Goal: Task Accomplishment & Management: Use online tool/utility

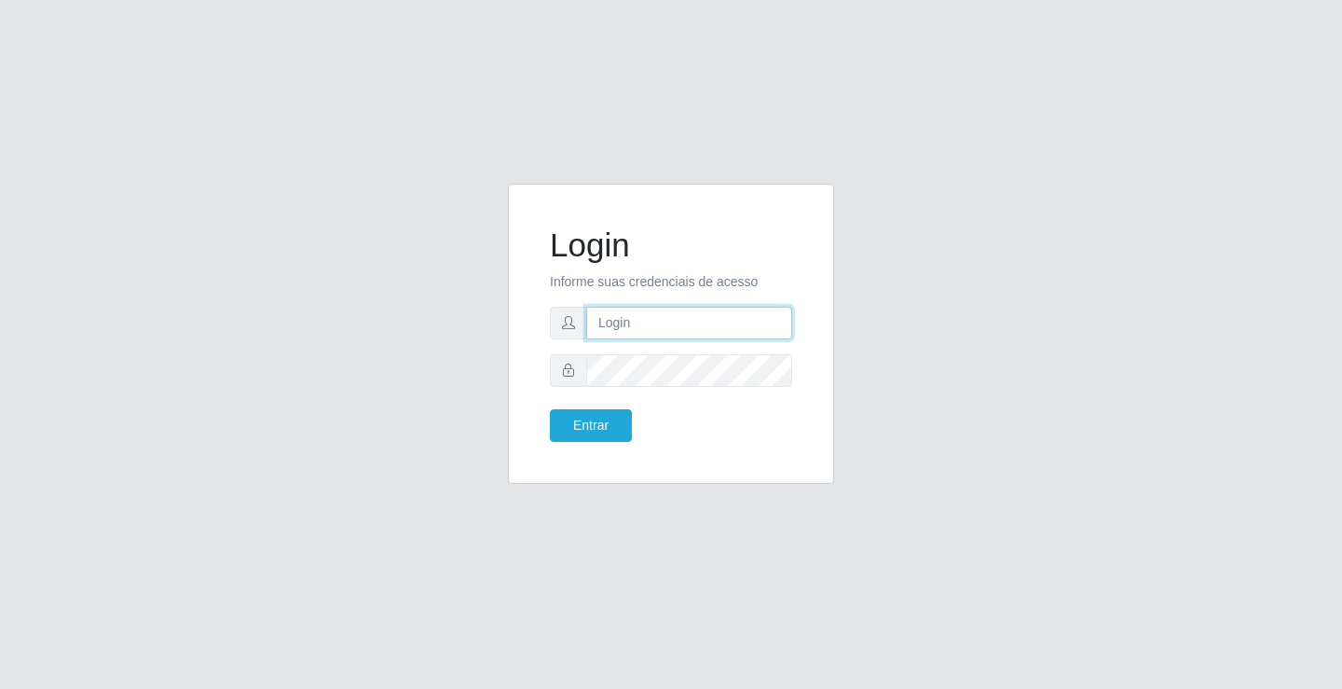
click at [613, 323] on input "text" at bounding box center [689, 323] width 206 height 33
type input "ediane@ideal"
click at [583, 364] on span at bounding box center [568, 370] width 37 height 33
click at [550, 409] on button "Entrar" at bounding box center [591, 425] width 82 height 33
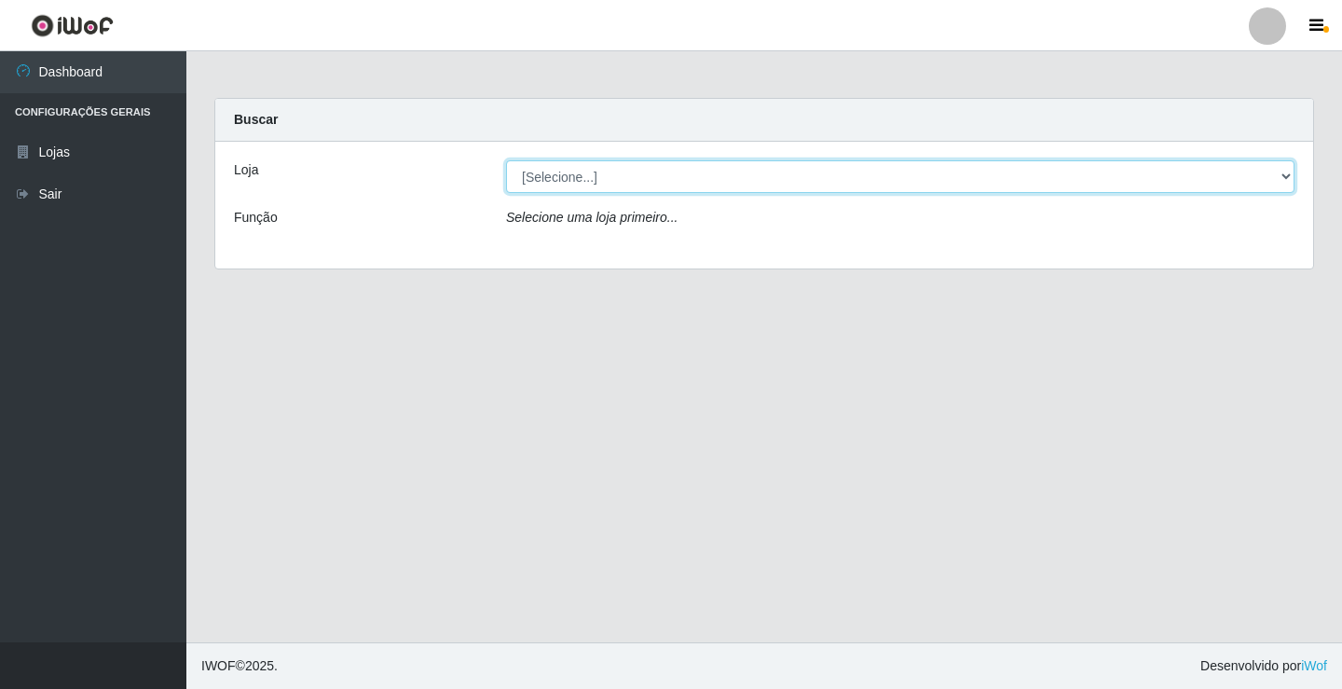
click at [587, 165] on select "[Selecione...] Ideal - Conceição" at bounding box center [900, 176] width 789 height 33
select select "231"
click at [506, 160] on select "[Selecione...] Ideal - Conceição" at bounding box center [900, 176] width 789 height 33
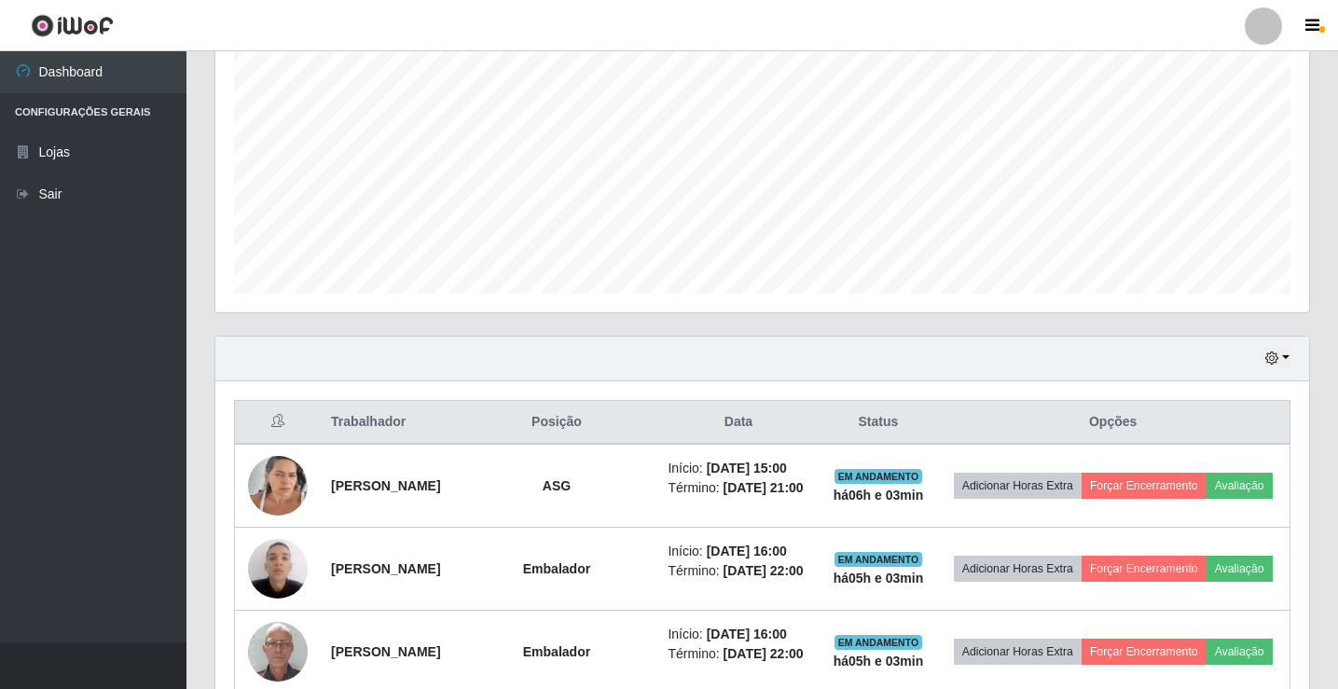
scroll to position [652, 0]
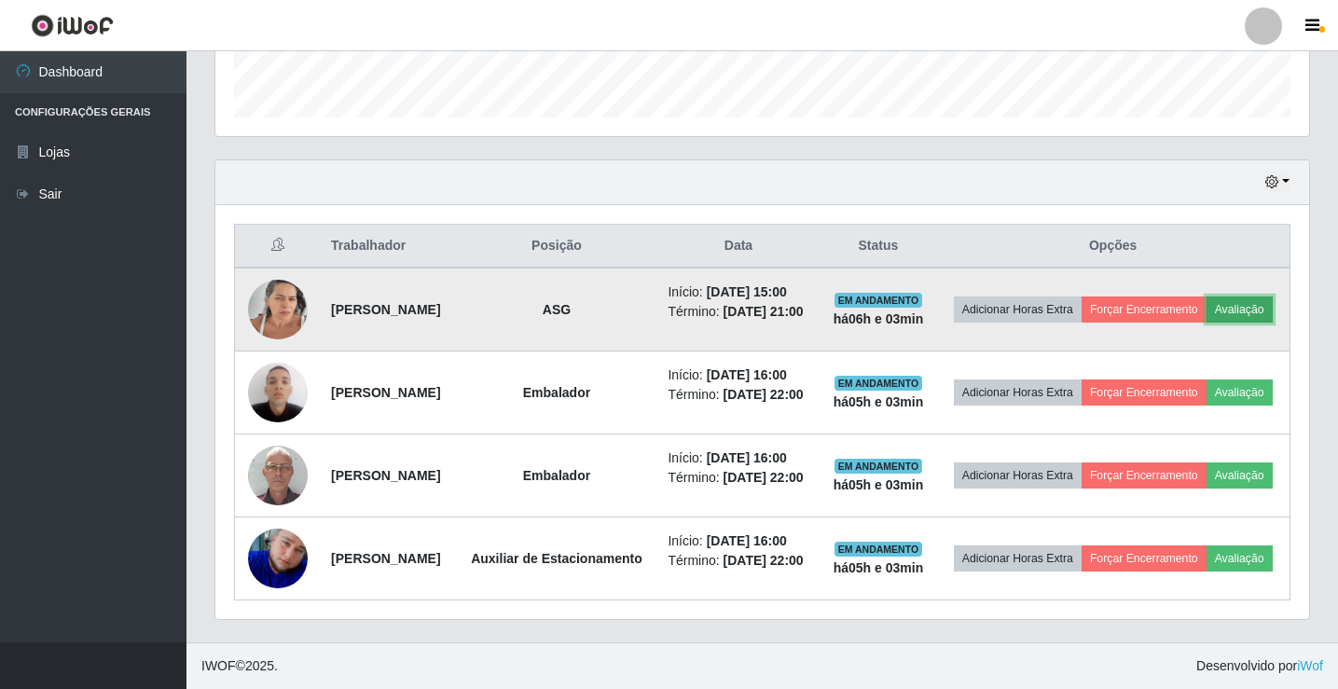
click at [1206, 296] on button "Avaliação" at bounding box center [1239, 309] width 66 height 26
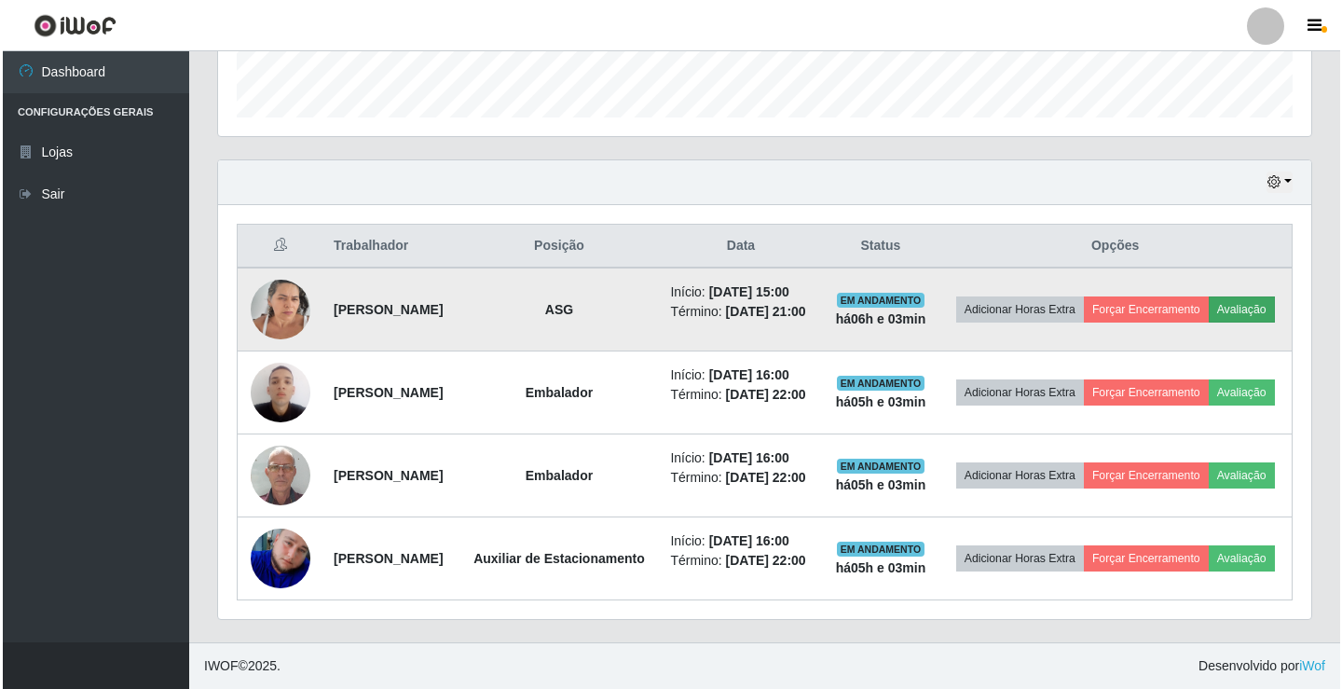
scroll to position [387, 1084]
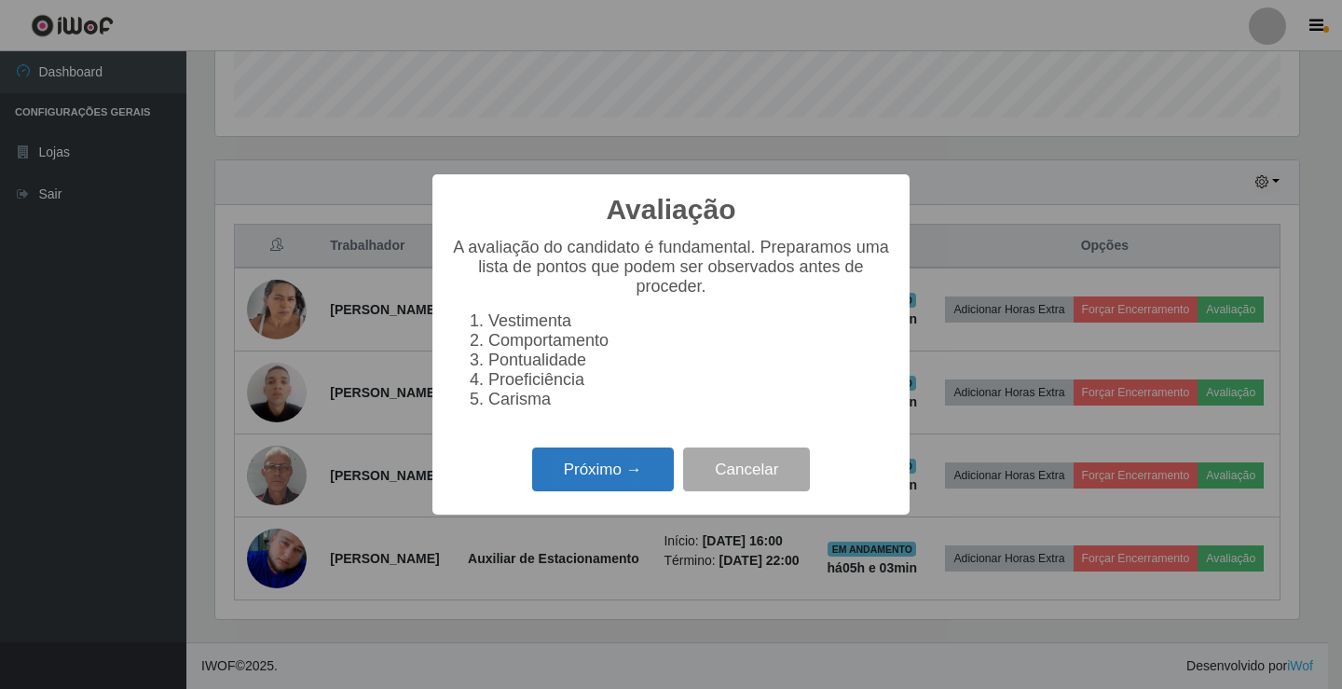
click at [592, 487] on button "Próximo →" at bounding box center [603, 469] width 142 height 44
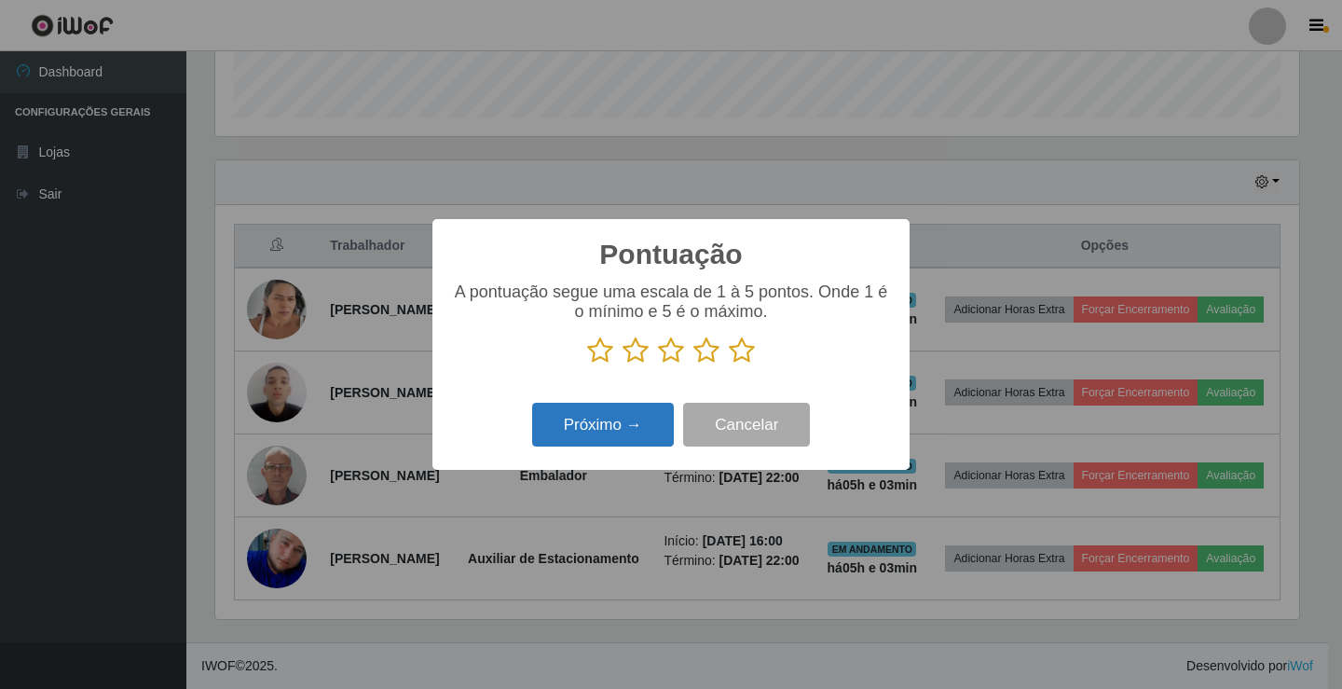
scroll to position [931729, 931032]
click at [741, 351] on icon at bounding box center [742, 350] width 26 height 28
click at [729, 364] on input "radio" at bounding box center [729, 364] width 0 height 0
click at [594, 418] on button "Próximo →" at bounding box center [603, 425] width 142 height 44
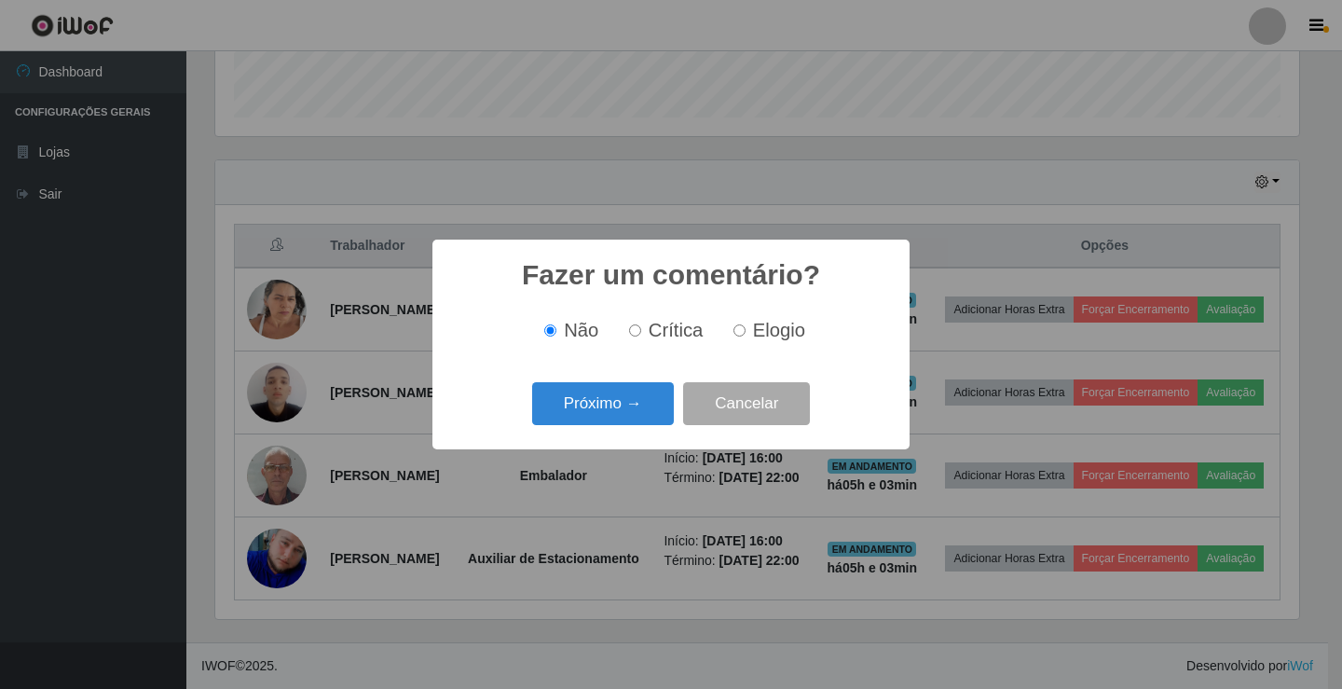
click at [594, 372] on div "Fazer um comentário? × Não Crítica Elogio Próximo → Cancelar" at bounding box center [671, 344] width 477 height 209
click at [596, 412] on button "Próximo →" at bounding box center [603, 404] width 142 height 44
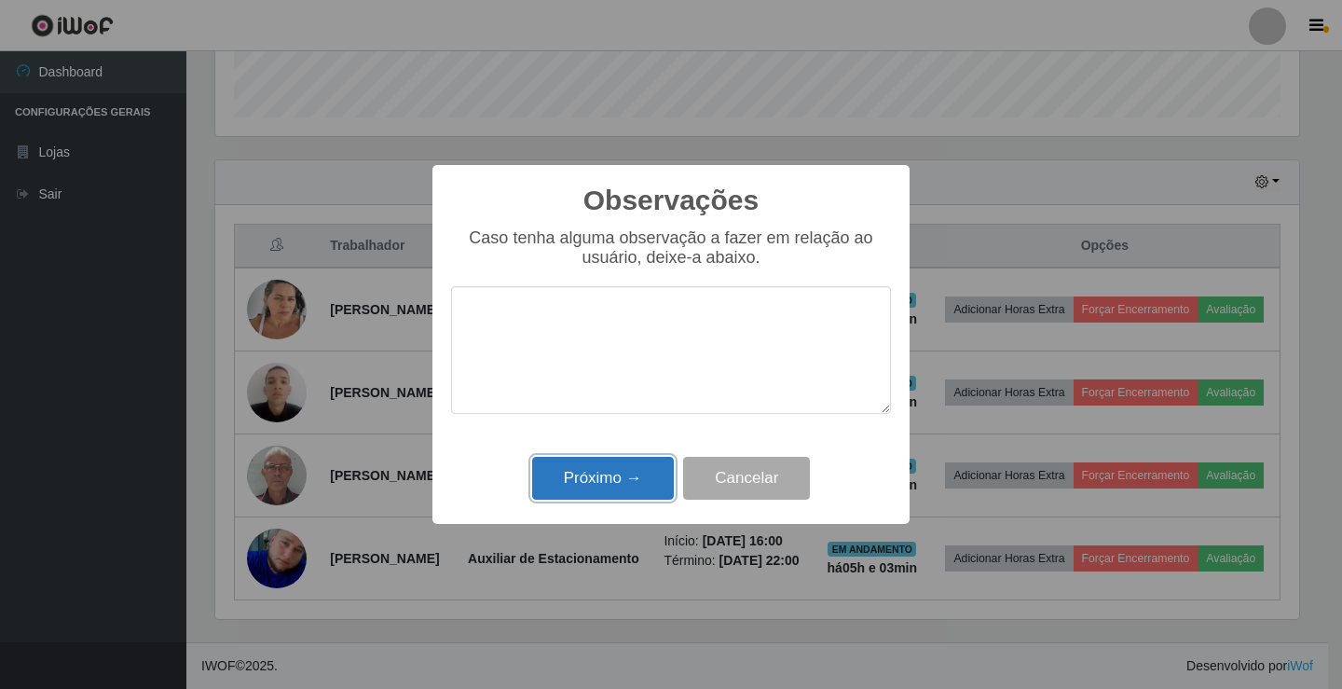
click at [625, 478] on button "Próximo →" at bounding box center [603, 479] width 142 height 44
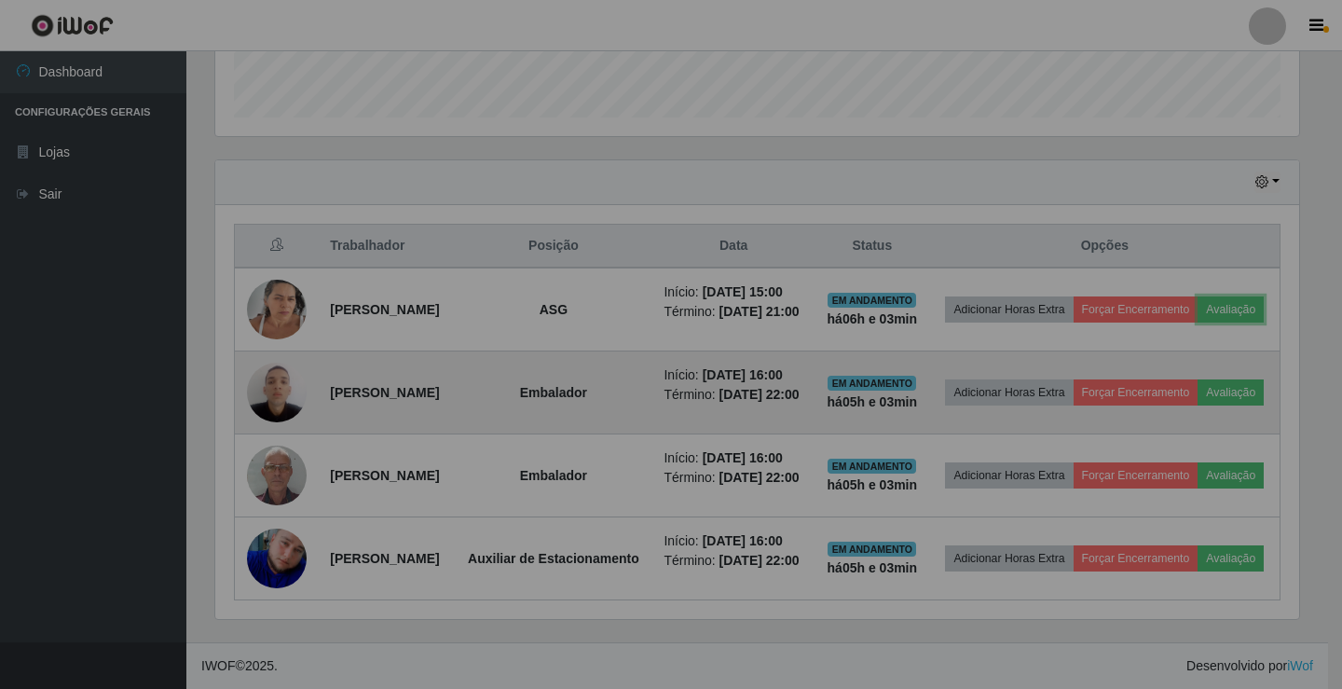
scroll to position [387, 1093]
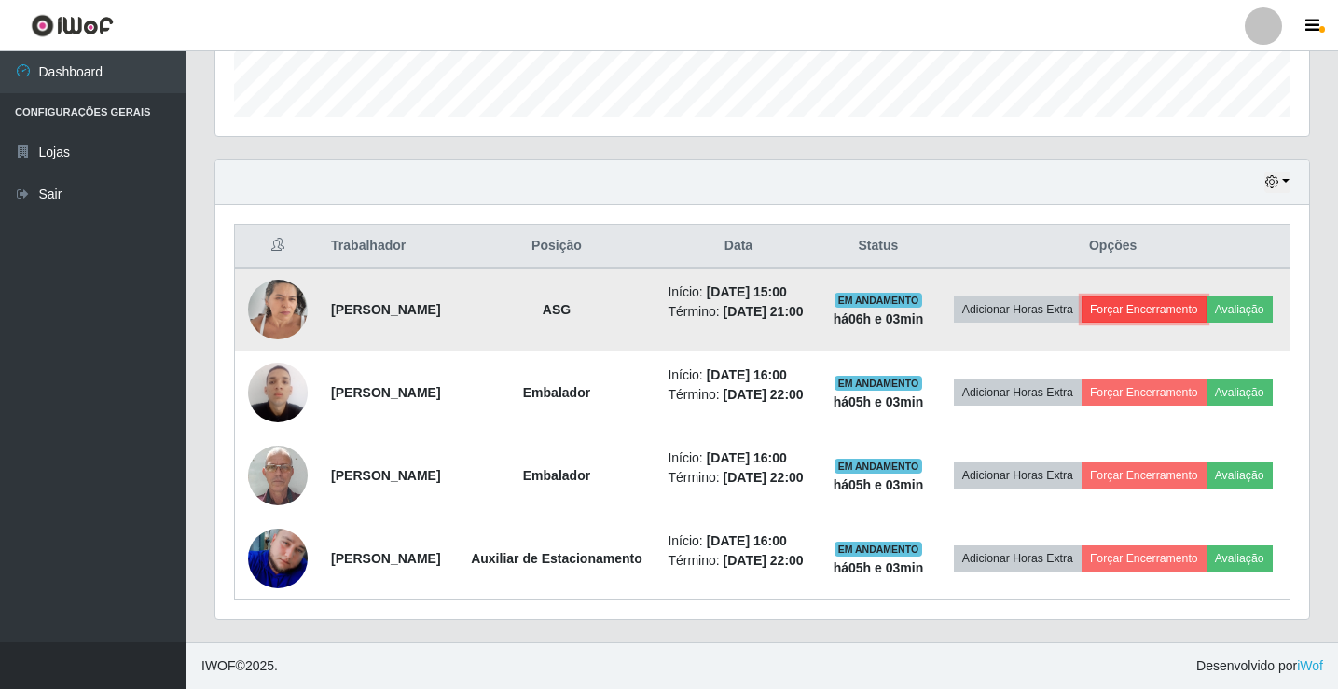
click at [1206, 296] on button "Forçar Encerramento" at bounding box center [1143, 309] width 125 height 26
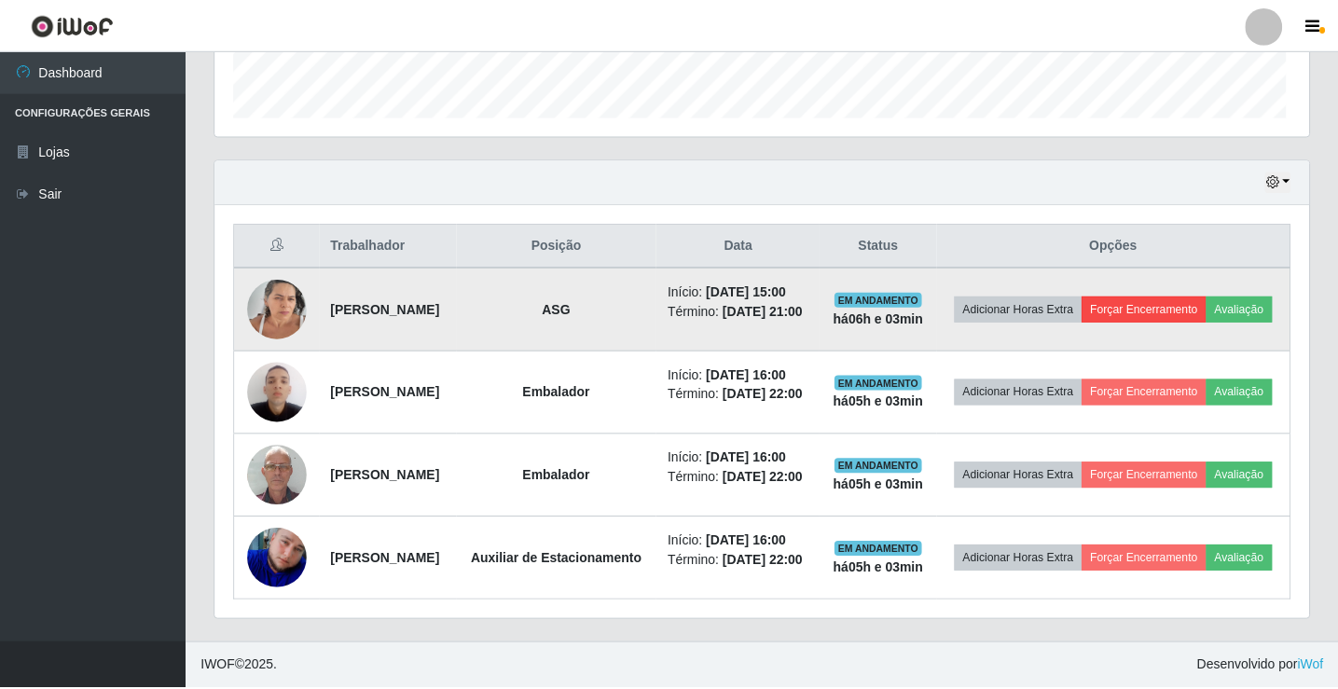
scroll to position [387, 1084]
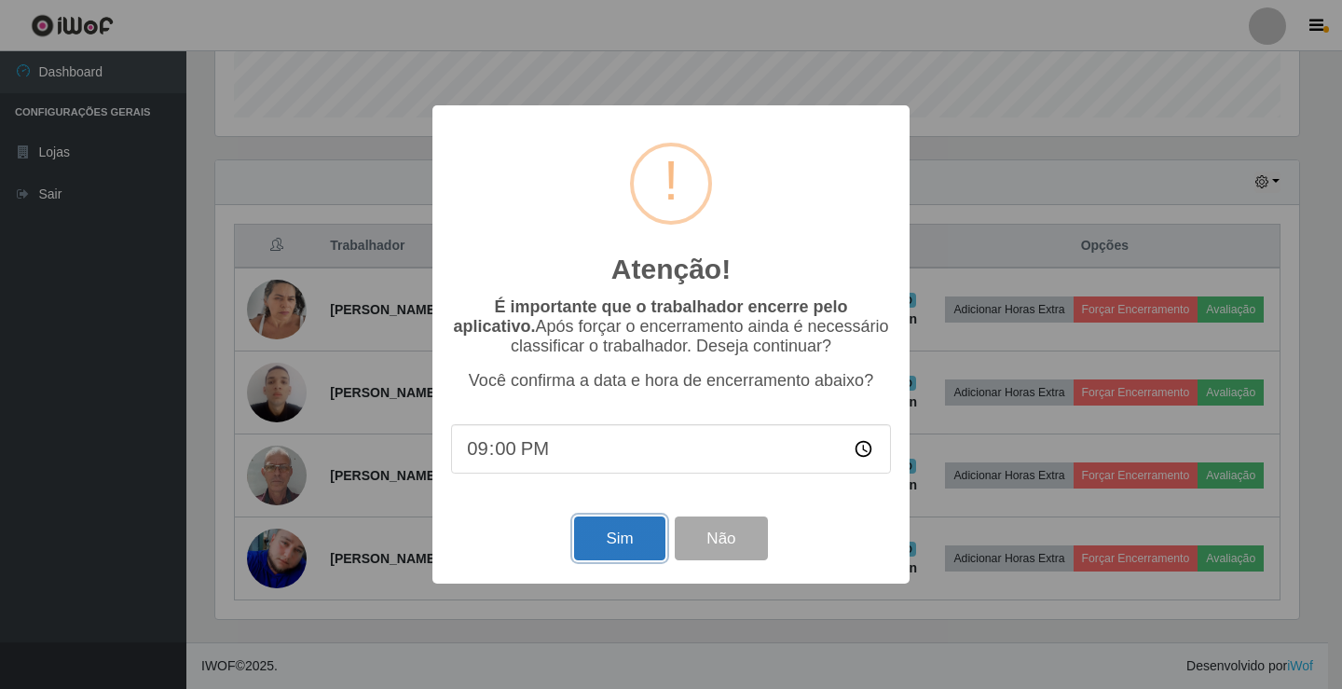
click at [638, 549] on button "Sim" at bounding box center [619, 538] width 90 height 44
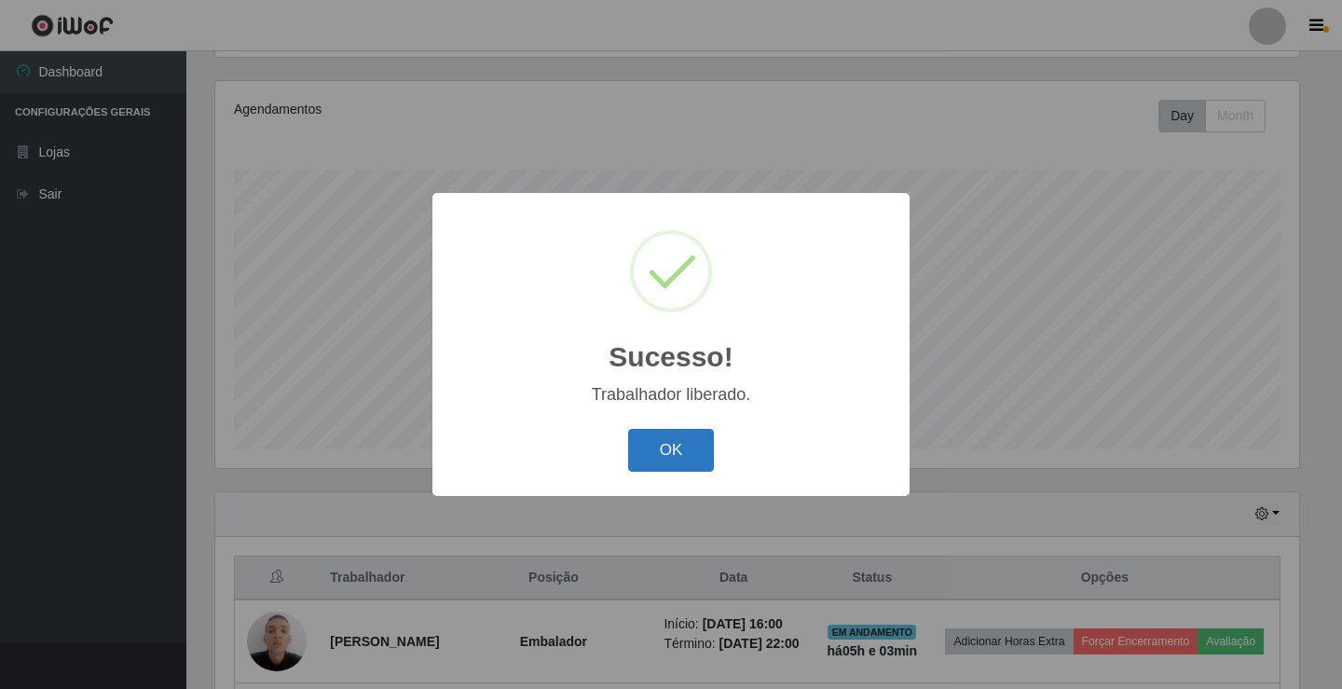
click at [680, 440] on button "OK" at bounding box center [671, 451] width 87 height 44
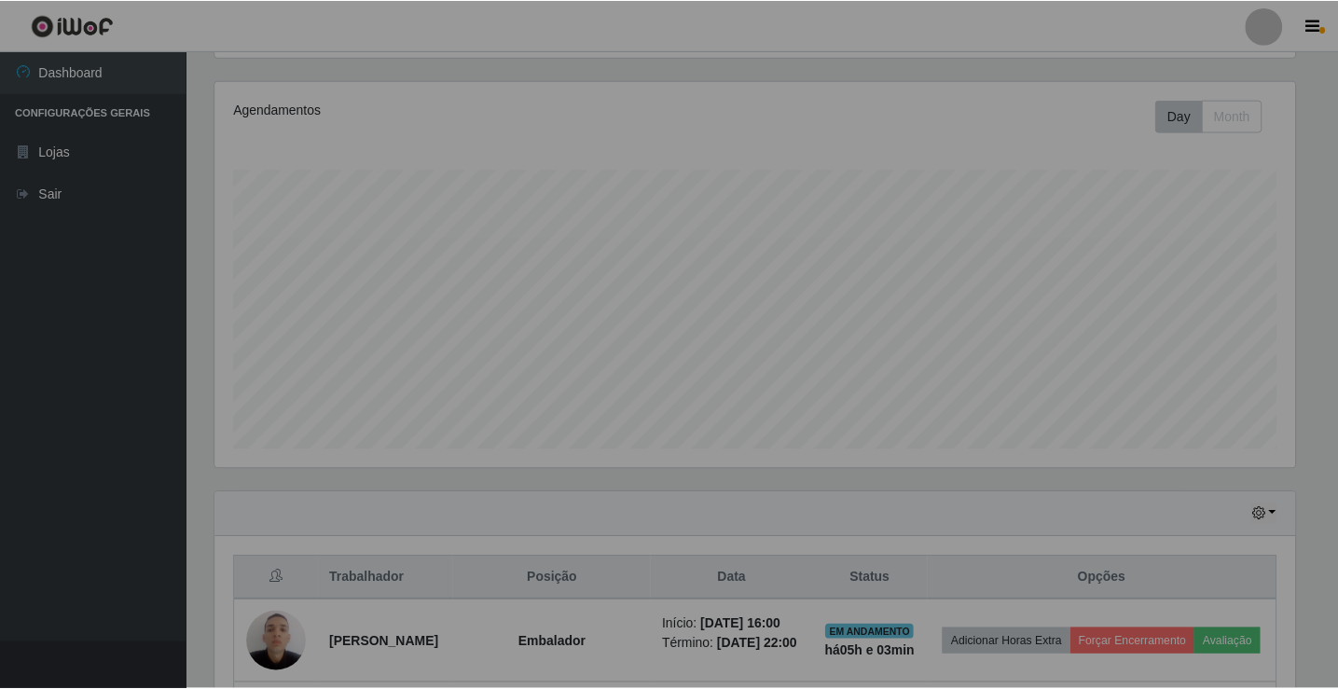
scroll to position [387, 1093]
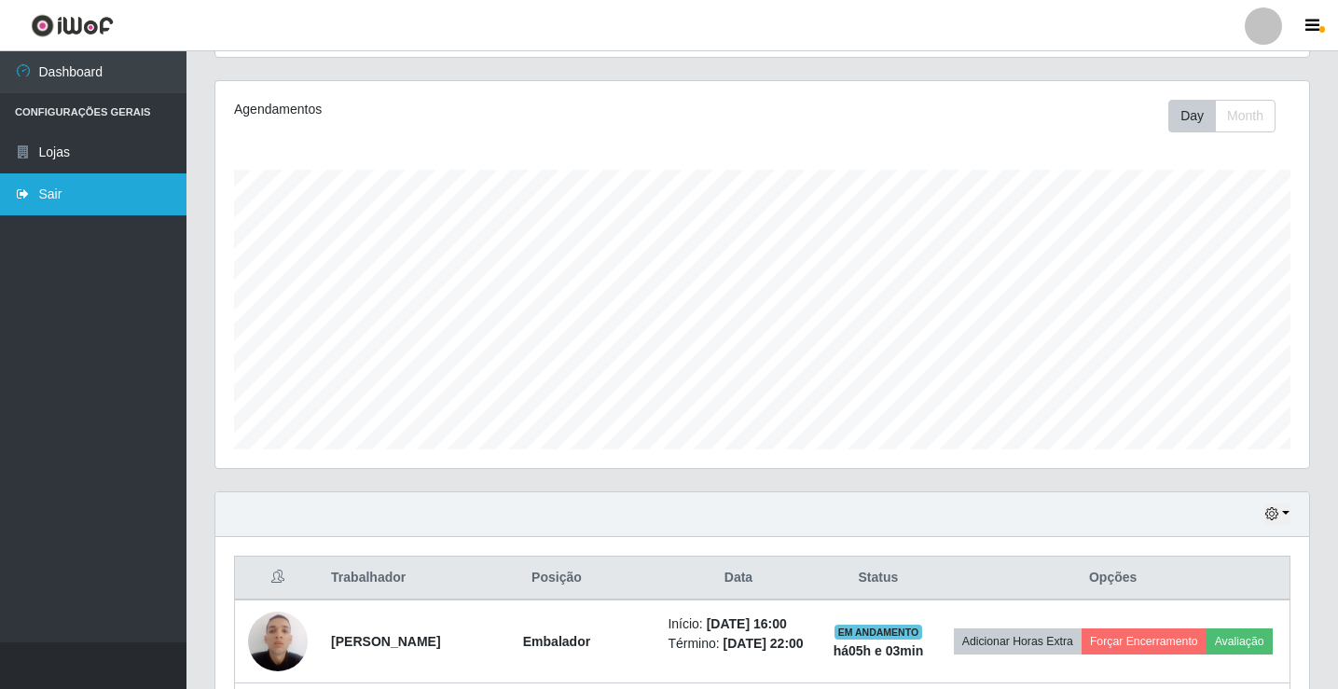
click at [87, 204] on link "Sair" at bounding box center [93, 194] width 186 height 42
